Goal: Information Seeking & Learning: Learn about a topic

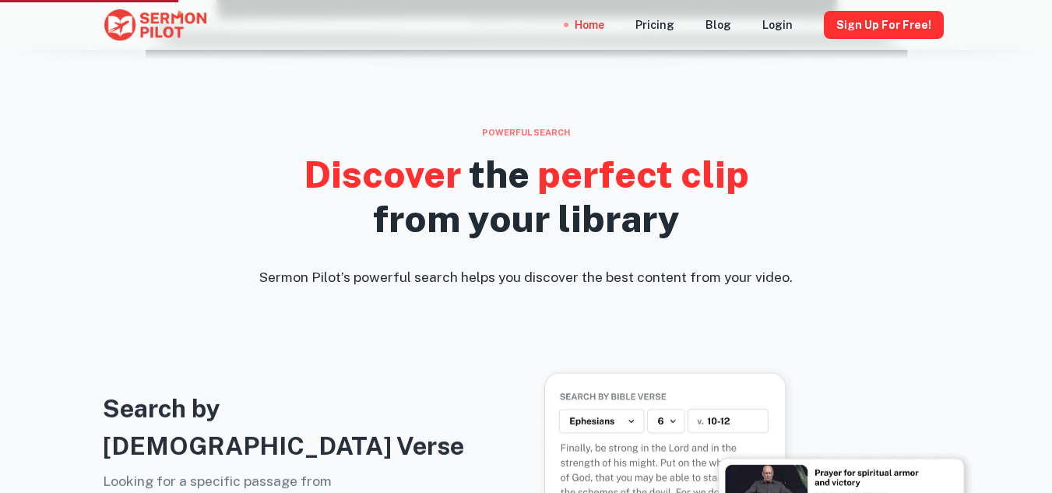
scroll to position [856, 0]
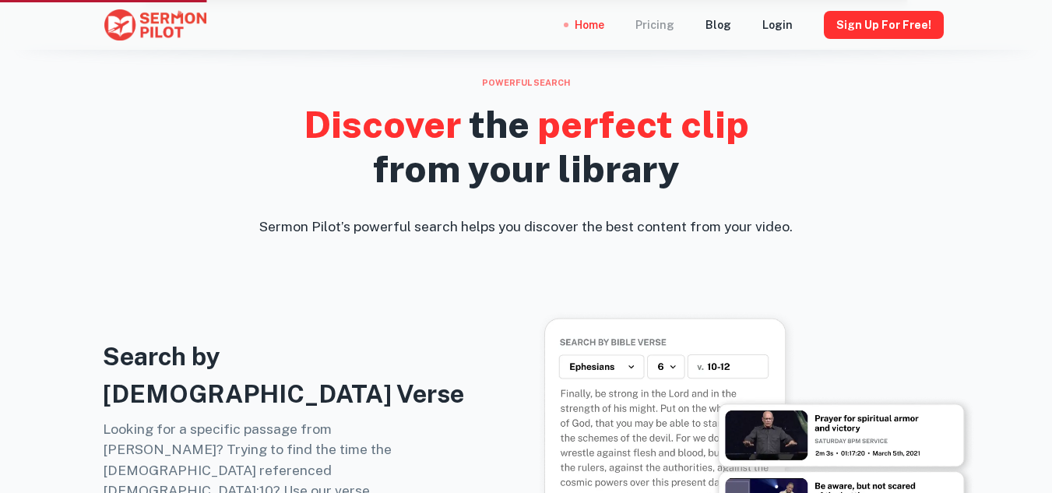
click at [666, 26] on div "Pricing" at bounding box center [654, 25] width 39 height 50
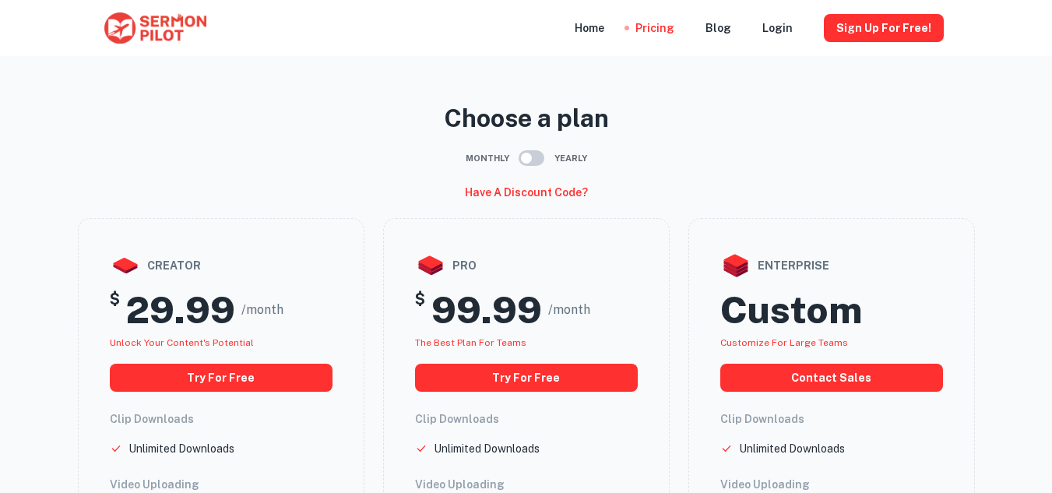
click at [525, 158] on input "checkbox" at bounding box center [526, 158] width 89 height 30
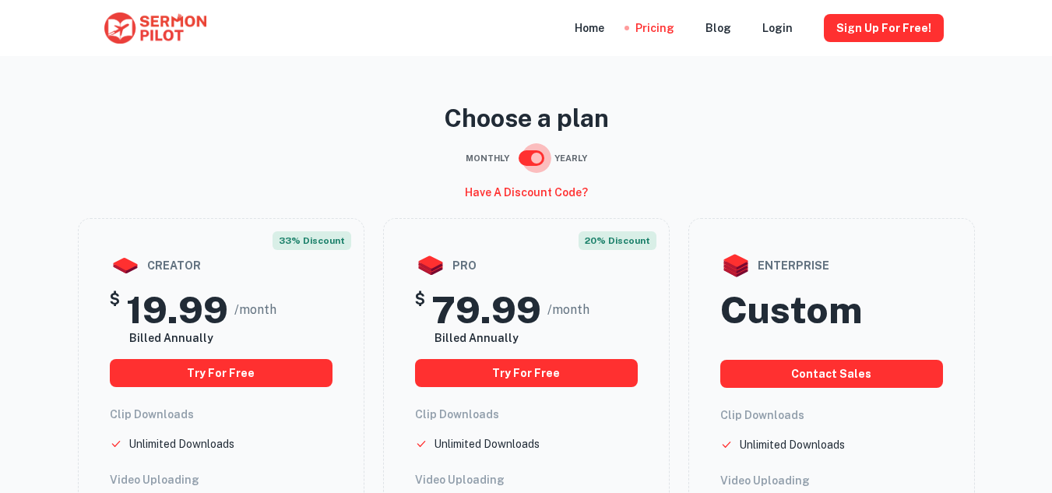
click at [531, 163] on input "checkbox" at bounding box center [536, 158] width 89 height 30
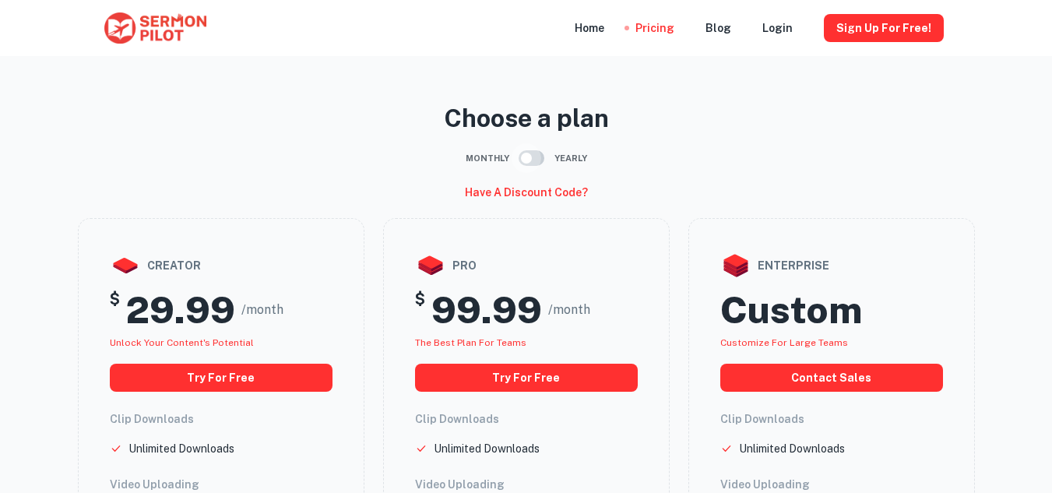
drag, startPoint x: 527, startPoint y: 159, endPoint x: 548, endPoint y: 160, distance: 21.0
click at [548, 160] on input "checkbox" at bounding box center [526, 158] width 89 height 30
drag, startPoint x: 528, startPoint y: 160, endPoint x: 544, endPoint y: 156, distance: 16.6
click at [544, 156] on input "checkbox" at bounding box center [526, 158] width 89 height 30
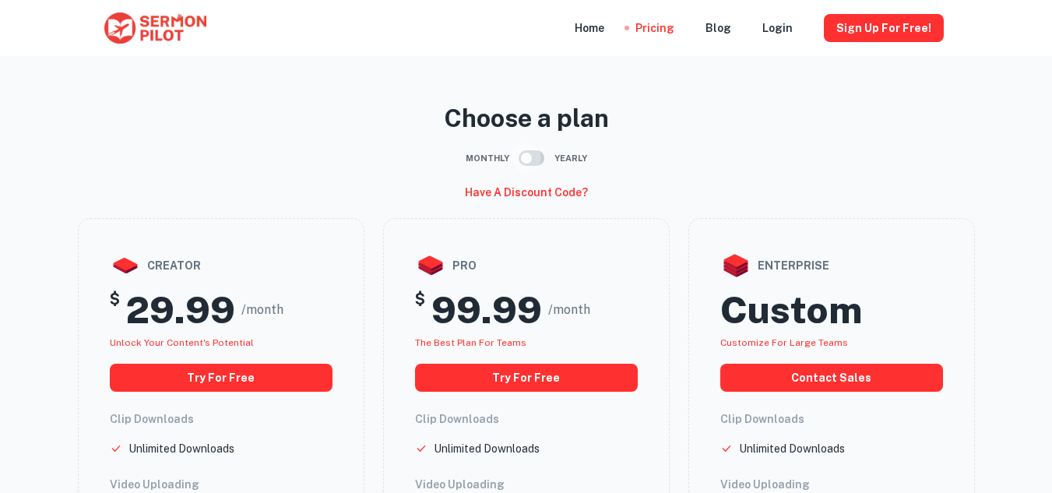
checkbox input "true"
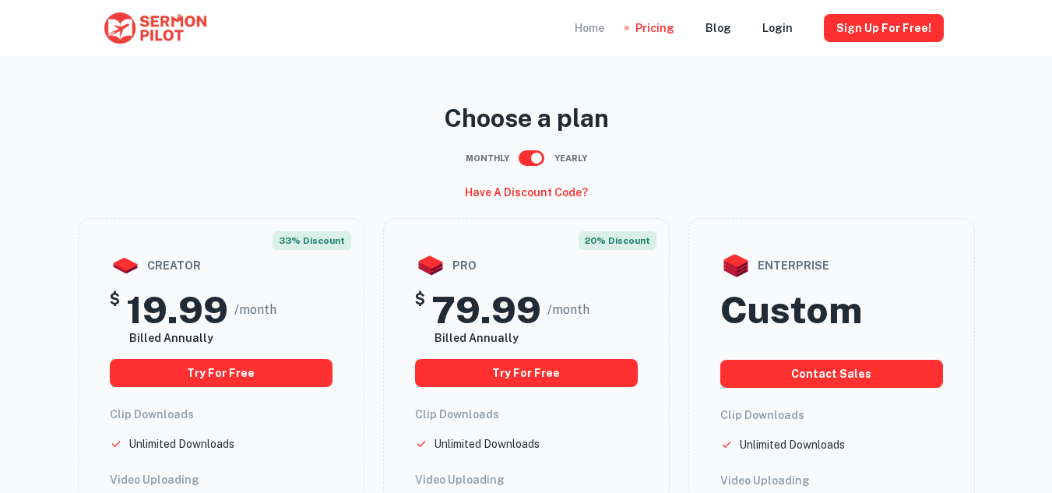
click at [604, 26] on div "Home" at bounding box center [589, 28] width 30 height 56
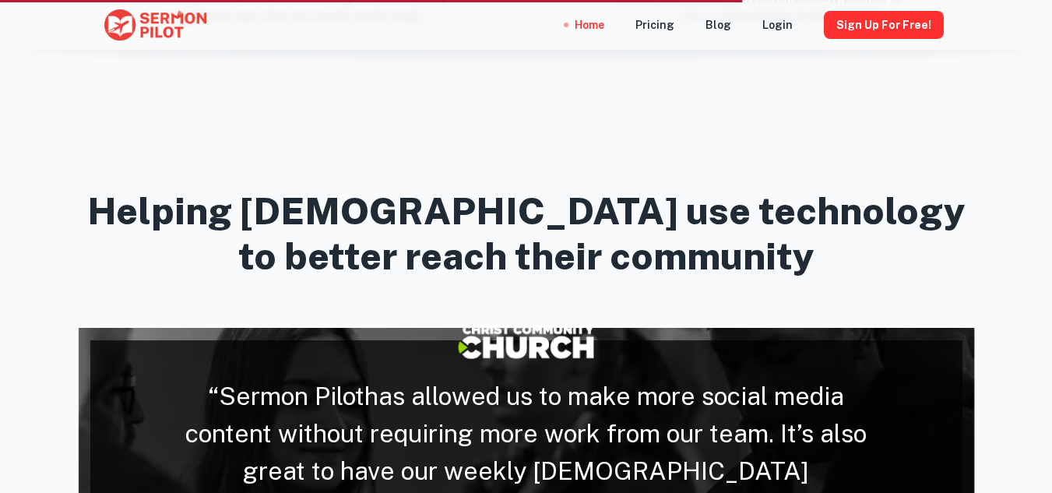
scroll to position [2958, 0]
